Goal: Use online tool/utility: Utilize a website feature to perform a specific function

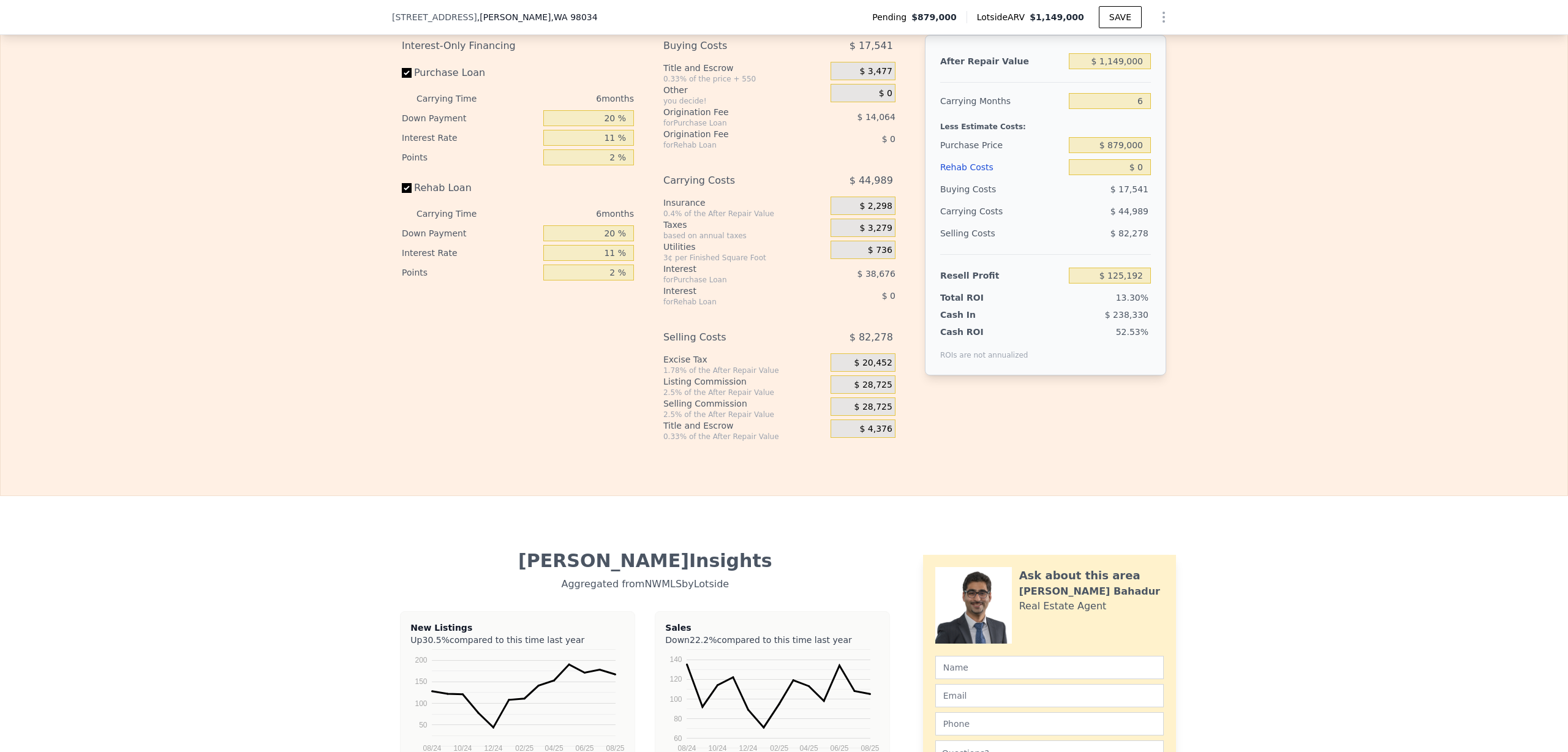
scroll to position [1846, 0]
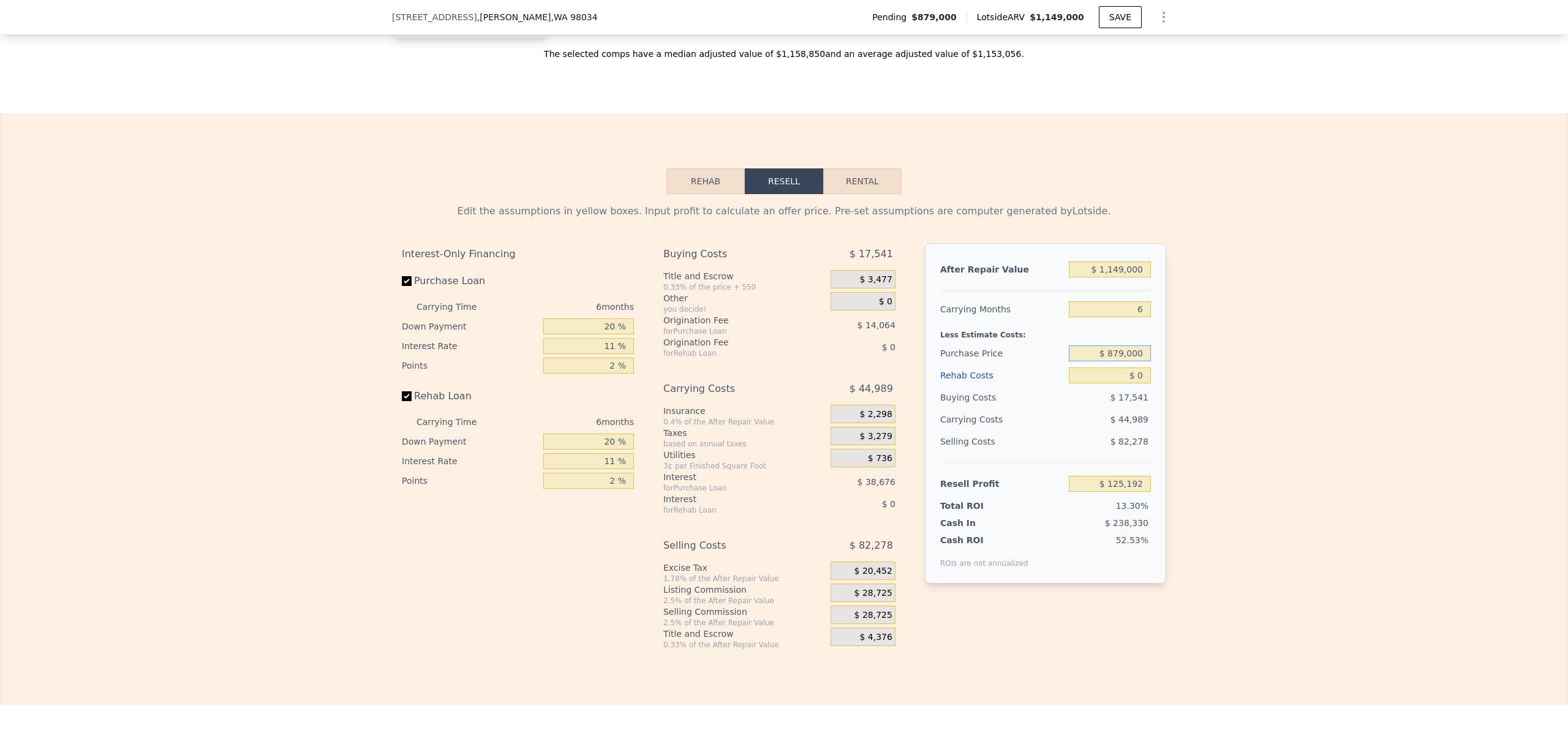
drag, startPoint x: 1112, startPoint y: 370, endPoint x: 1119, endPoint y: 372, distance: 7.3
click at [1119, 361] on input "$ 879,000" at bounding box center [1110, 353] width 82 height 16
type input "$ 850,000"
click at [1109, 277] on input "$ 1,149,000" at bounding box center [1110, 270] width 82 height 16
type input "$ 156,030"
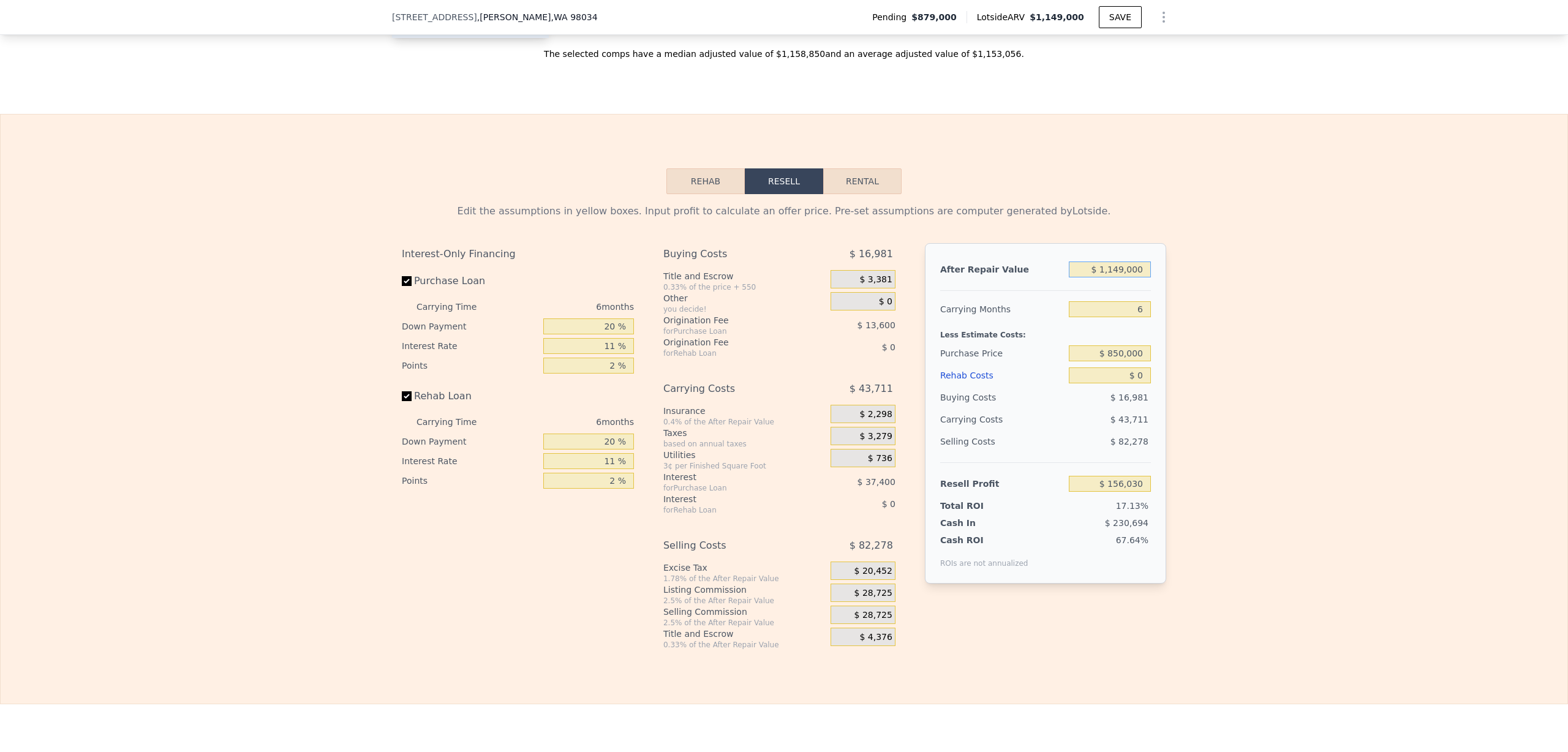
type input "$ 149,000"
type input "-$ 770,840"
type input "$ 1,249,000"
type input "$ 248,717"
type input "$ 124,000"
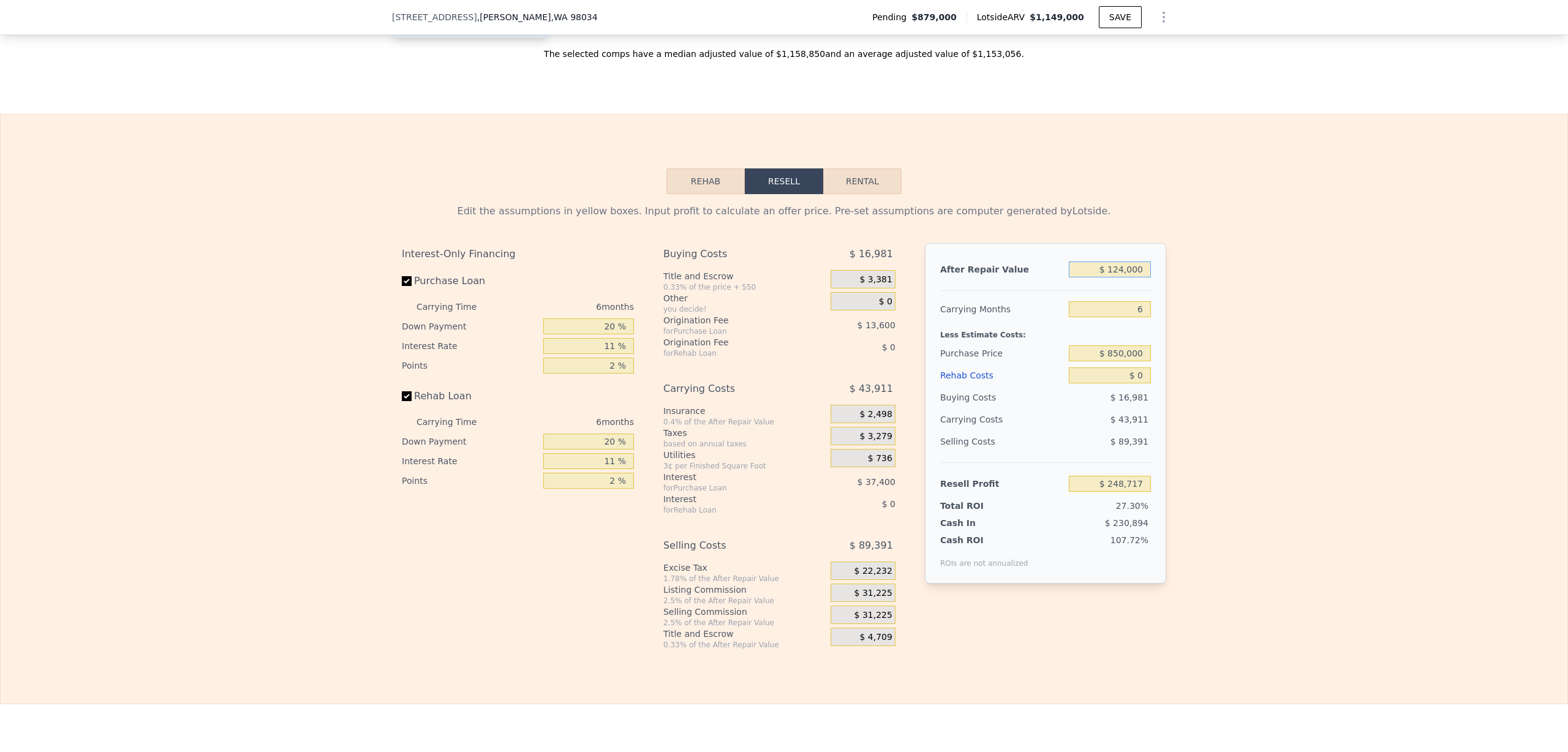
type input "-$ 794,012"
type input "$ 12,000"
type input "-$ 897,822"
type input "$ 120,000"
type input "-$ 797,720"
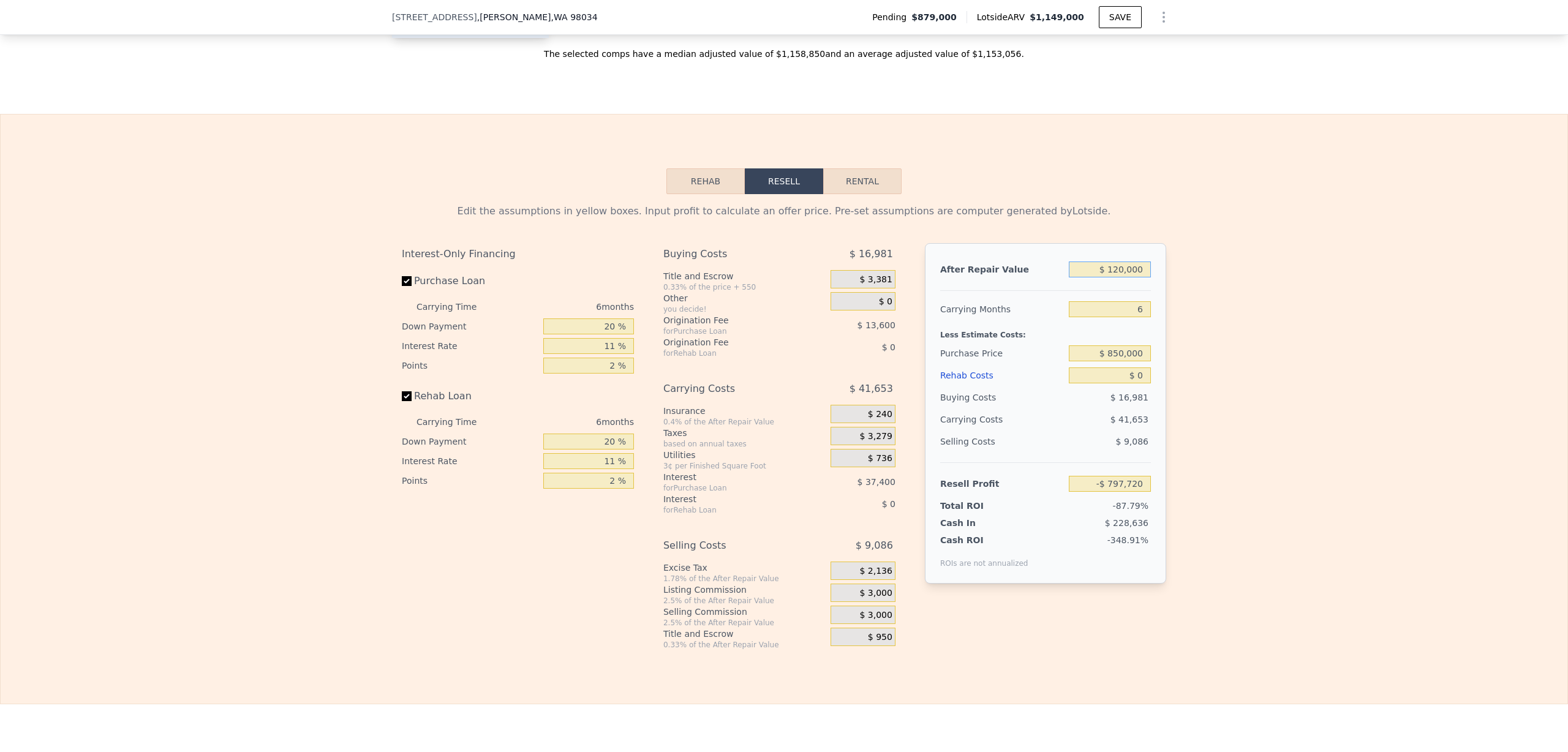
type input "$ 1,200,000"
type input "$ 203,300"
type input "$ 1,200,000"
click at [1241, 350] on div "Edit the assumptions in yellow boxes. Input profit to calculate an offer price.…" at bounding box center [784, 422] width 1566 height 456
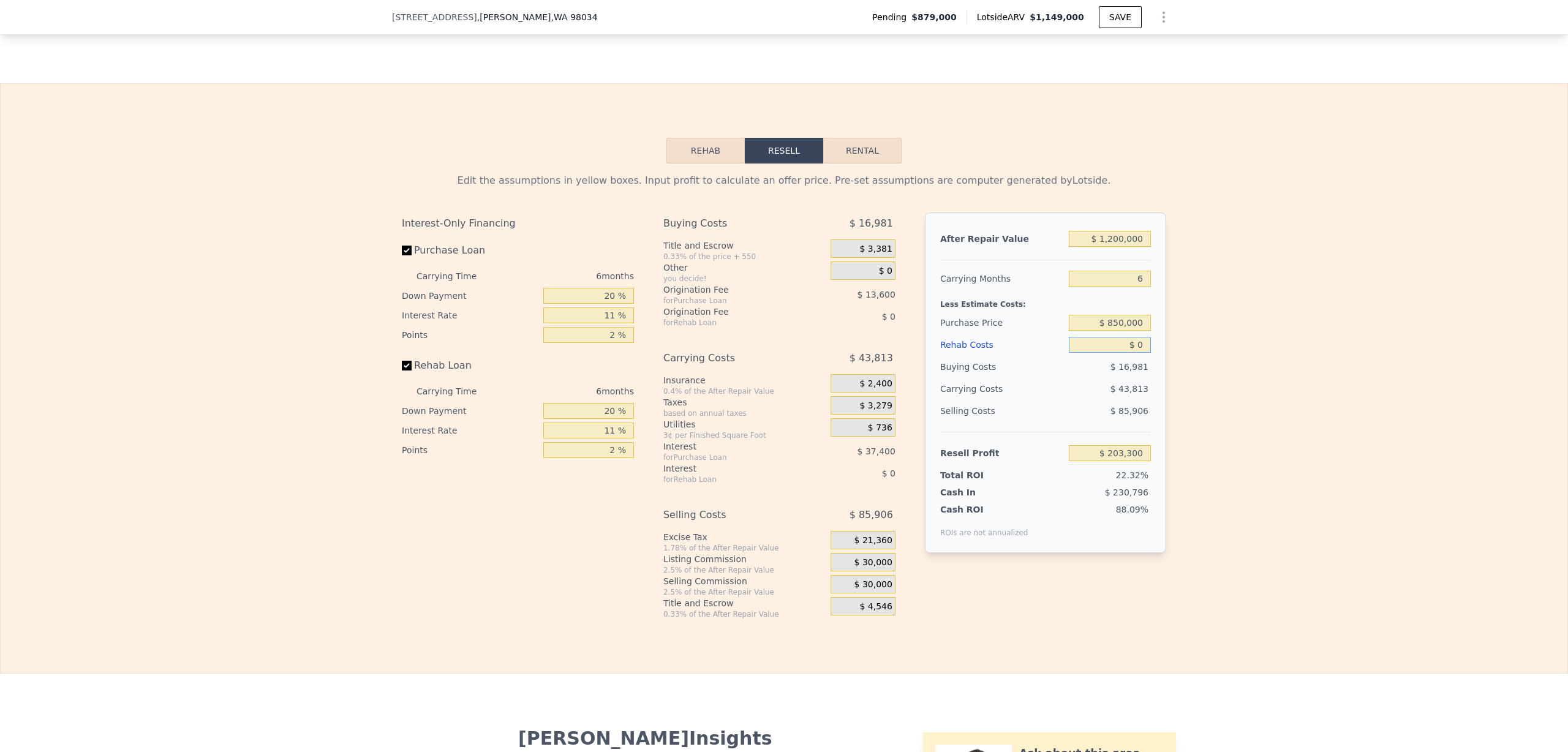
click at [1133, 352] on input "$ 0" at bounding box center [1110, 345] width 82 height 16
click at [1136, 352] on input "$ 0" at bounding box center [1110, 345] width 82 height 16
type input "$ 12"
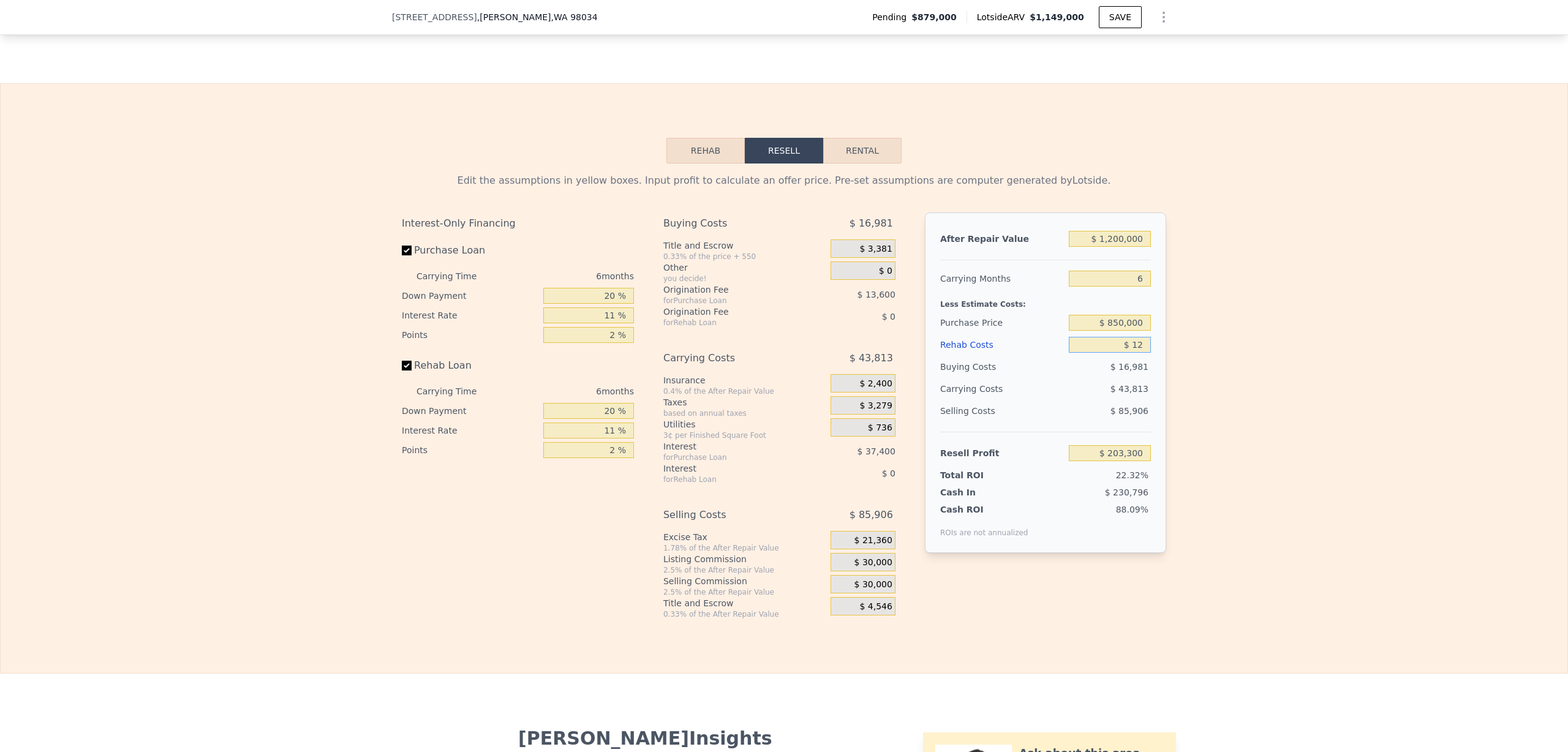
type input "$ 203,288"
type input "$ 120"
type input "$ 203,172"
type input "$ 1,200"
type input "$ 202,027"
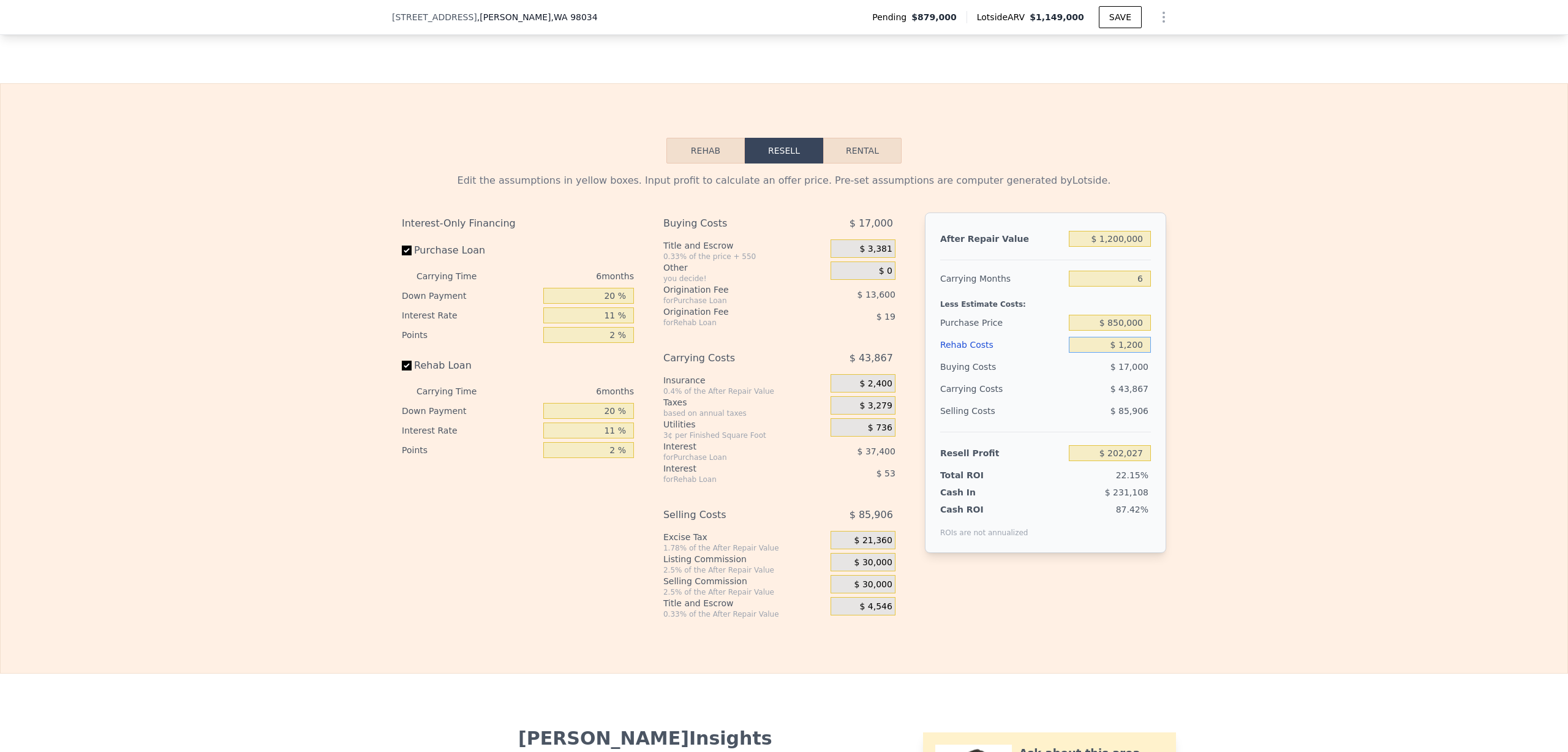
type input "$ 12,000"
type input "$ 190,580"
type input "$ 120,000"
type input "$ 76,100"
type input "$ 120,000"
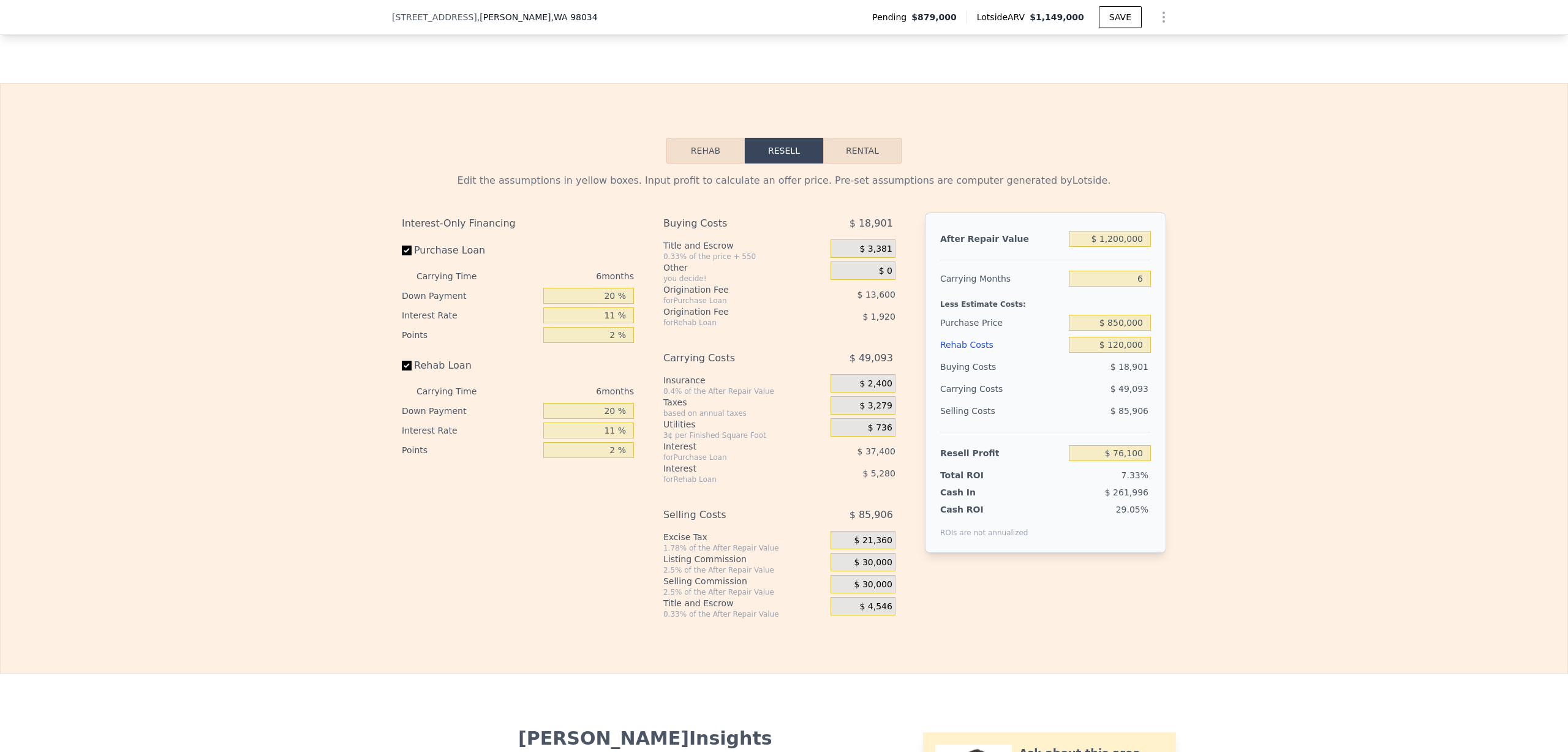
click at [1254, 381] on div "Edit the assumptions in yellow boxes. Input profit to calculate an offer price.…" at bounding box center [784, 391] width 1566 height 456
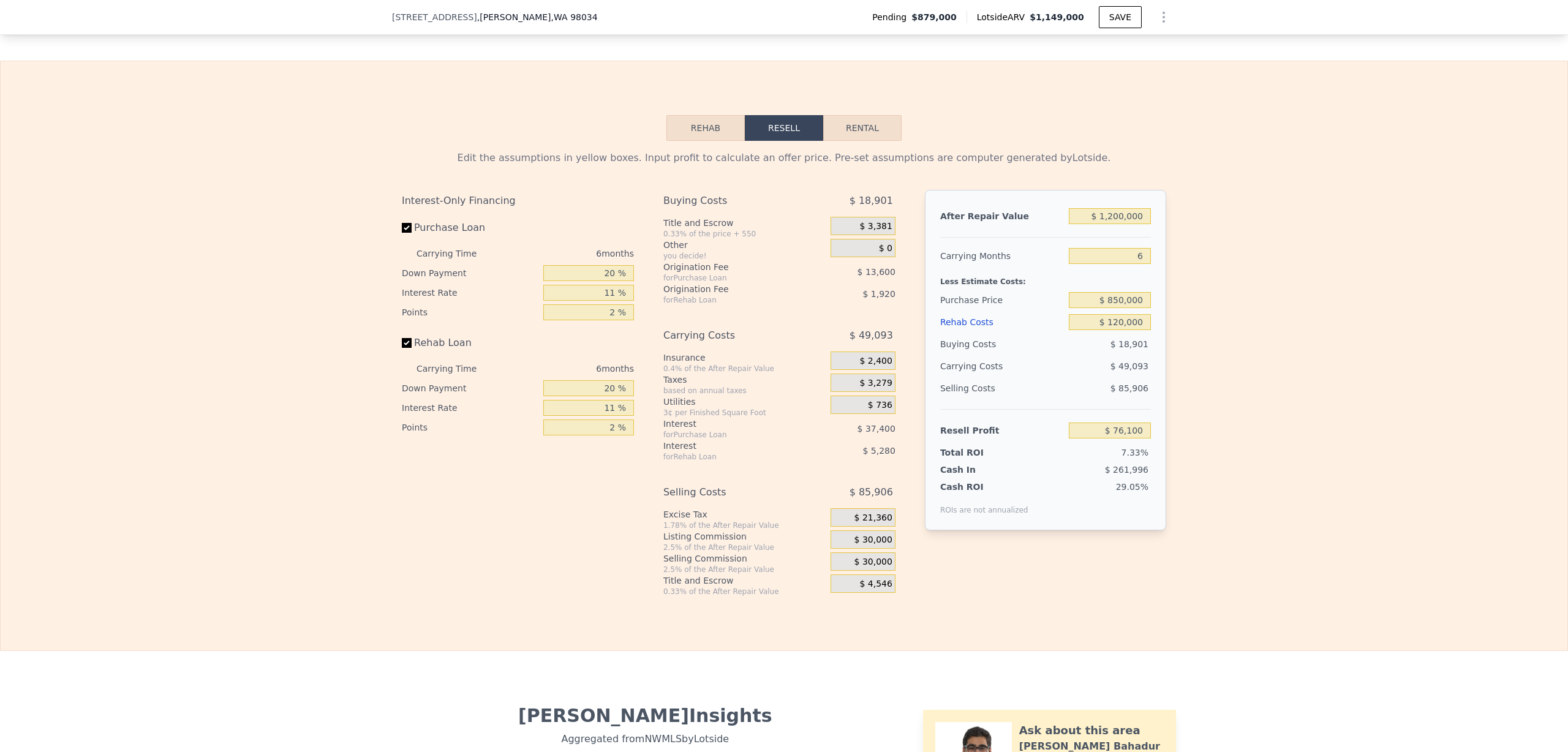
scroll to position [1907, 0]
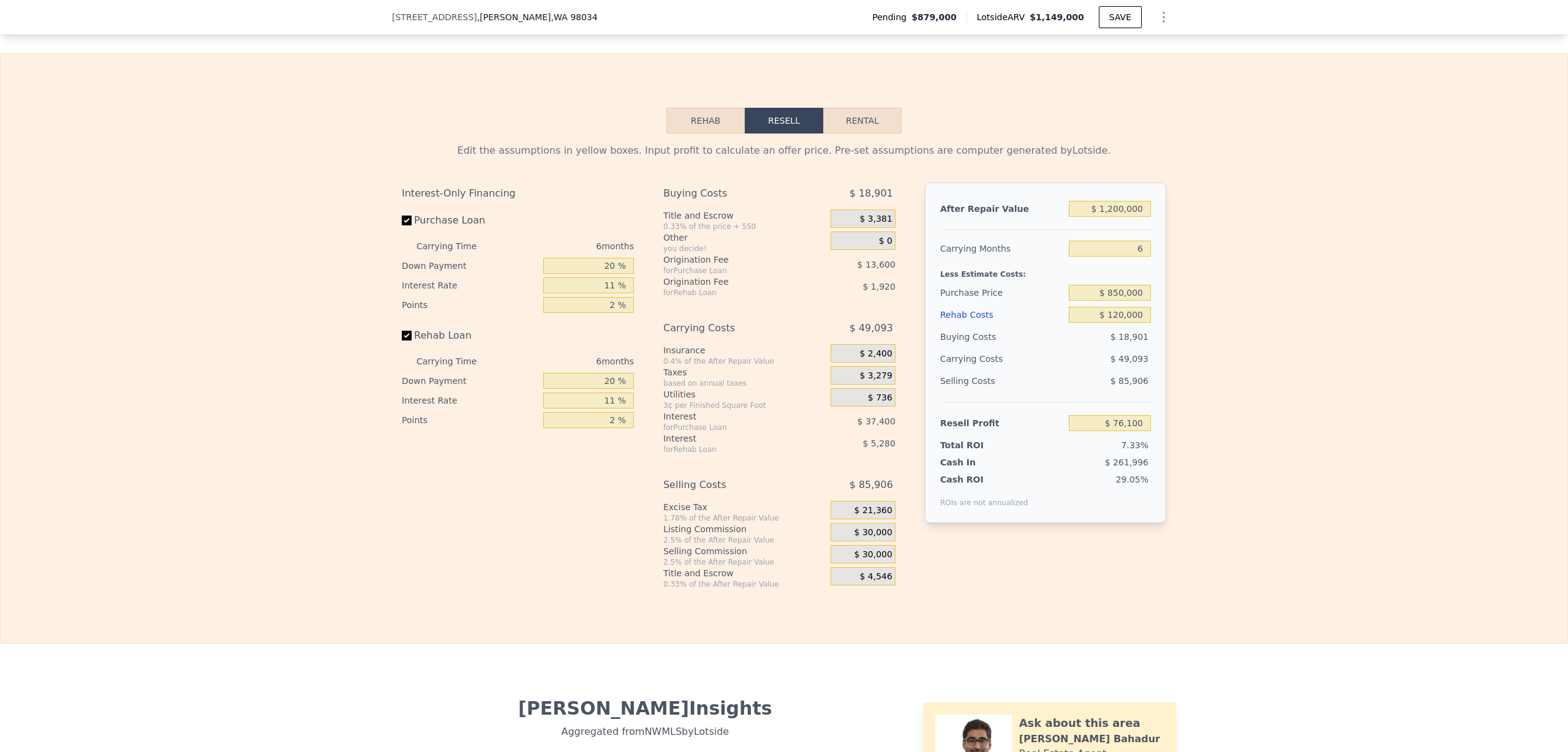
click at [963, 282] on div "Less Estimate Costs:" at bounding box center [1045, 270] width 211 height 22
type input "$ 1,149,000"
type input "$ 0"
type input "$ 125,192"
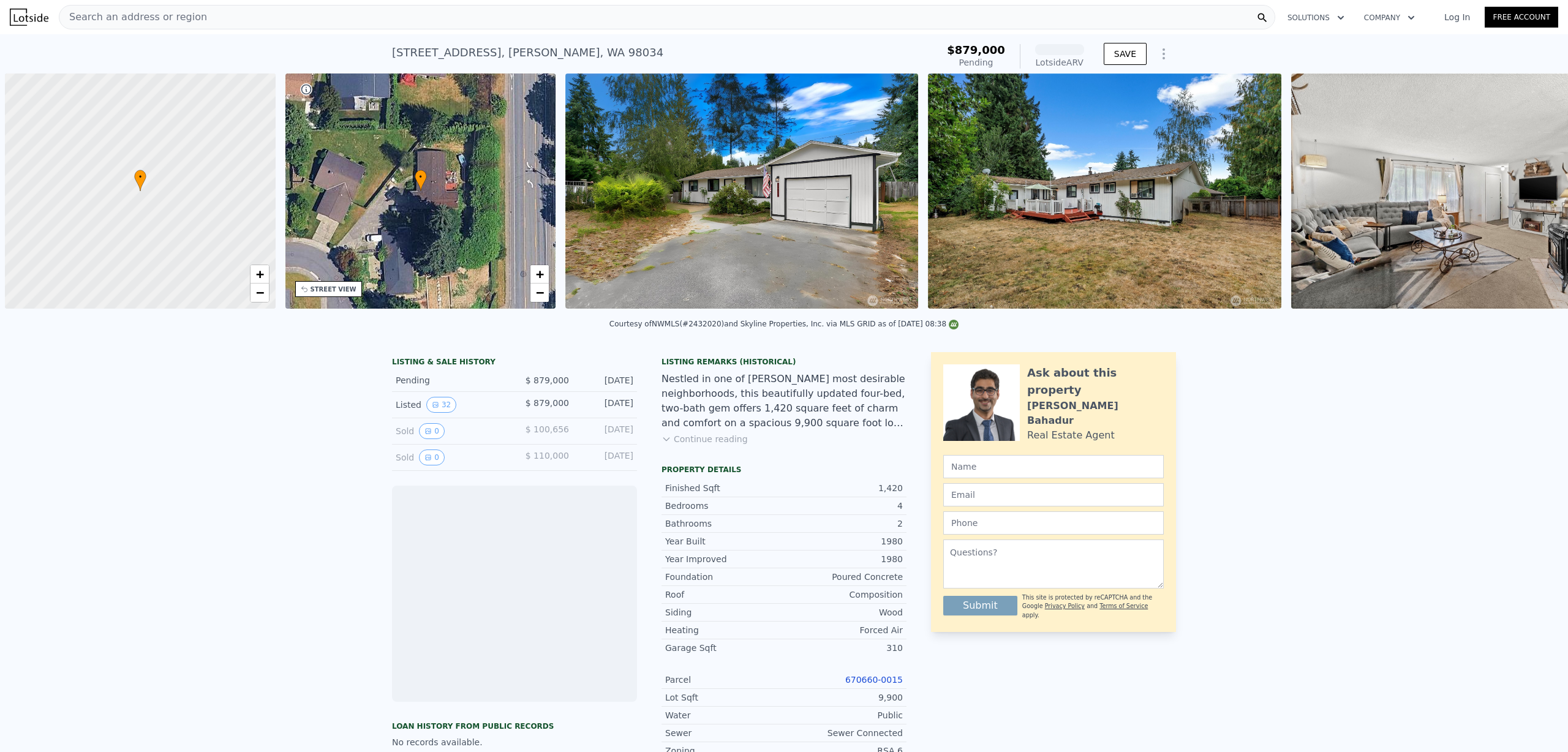
scroll to position [0, 5]
